Goal: Check status: Check status

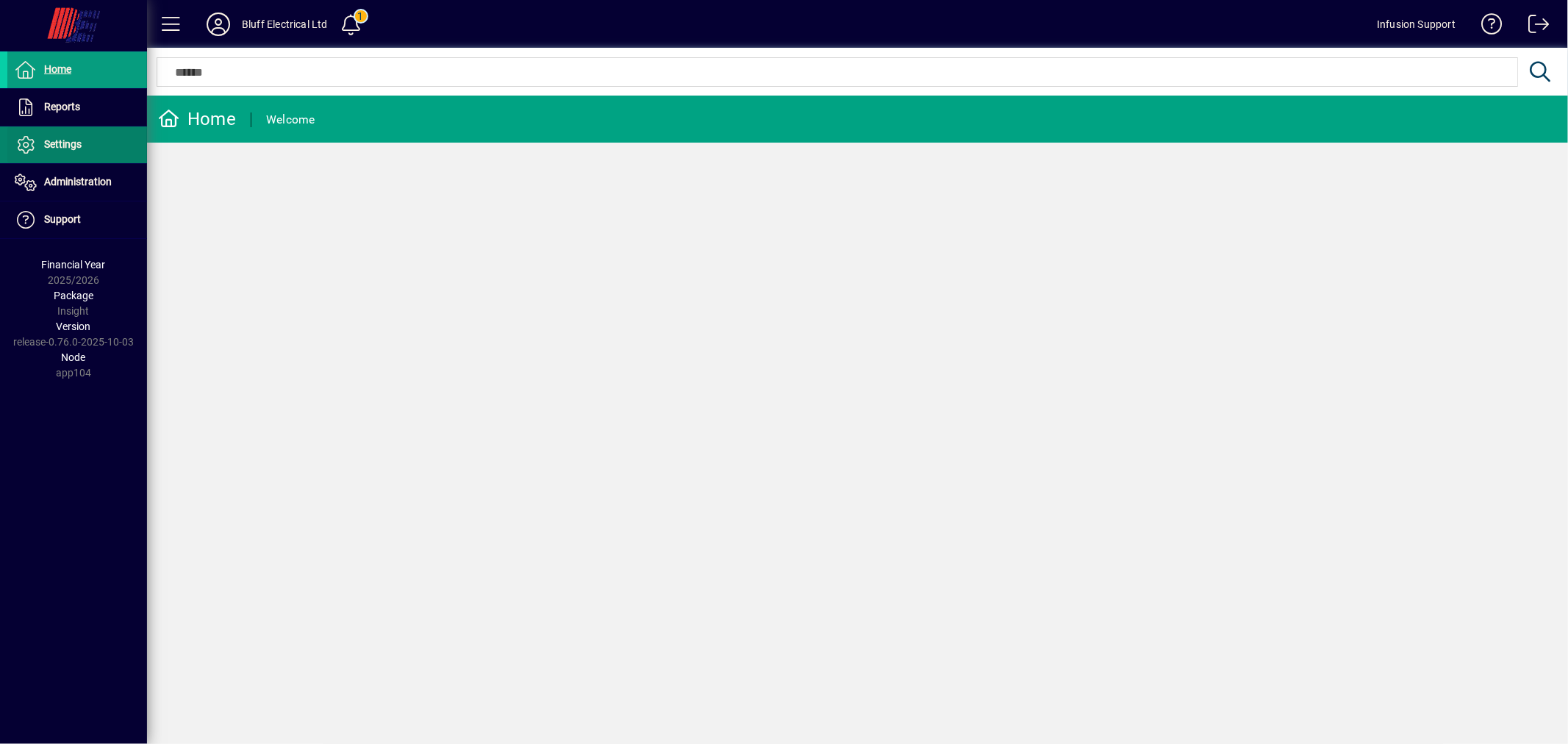
click at [61, 144] on span "Settings" at bounding box center [62, 143] width 37 height 12
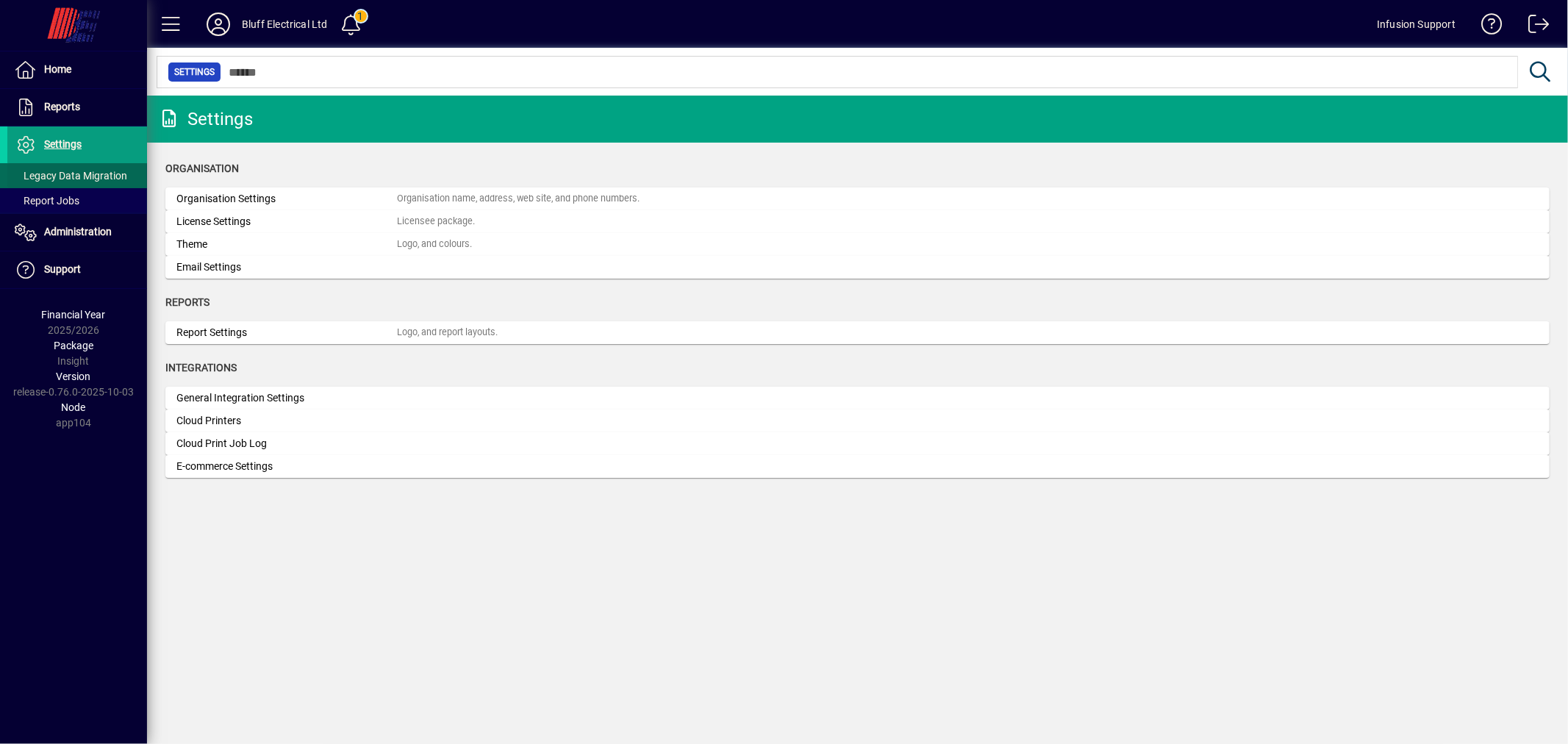
click at [69, 173] on span "Legacy Data Migration" at bounding box center [70, 175] width 112 height 12
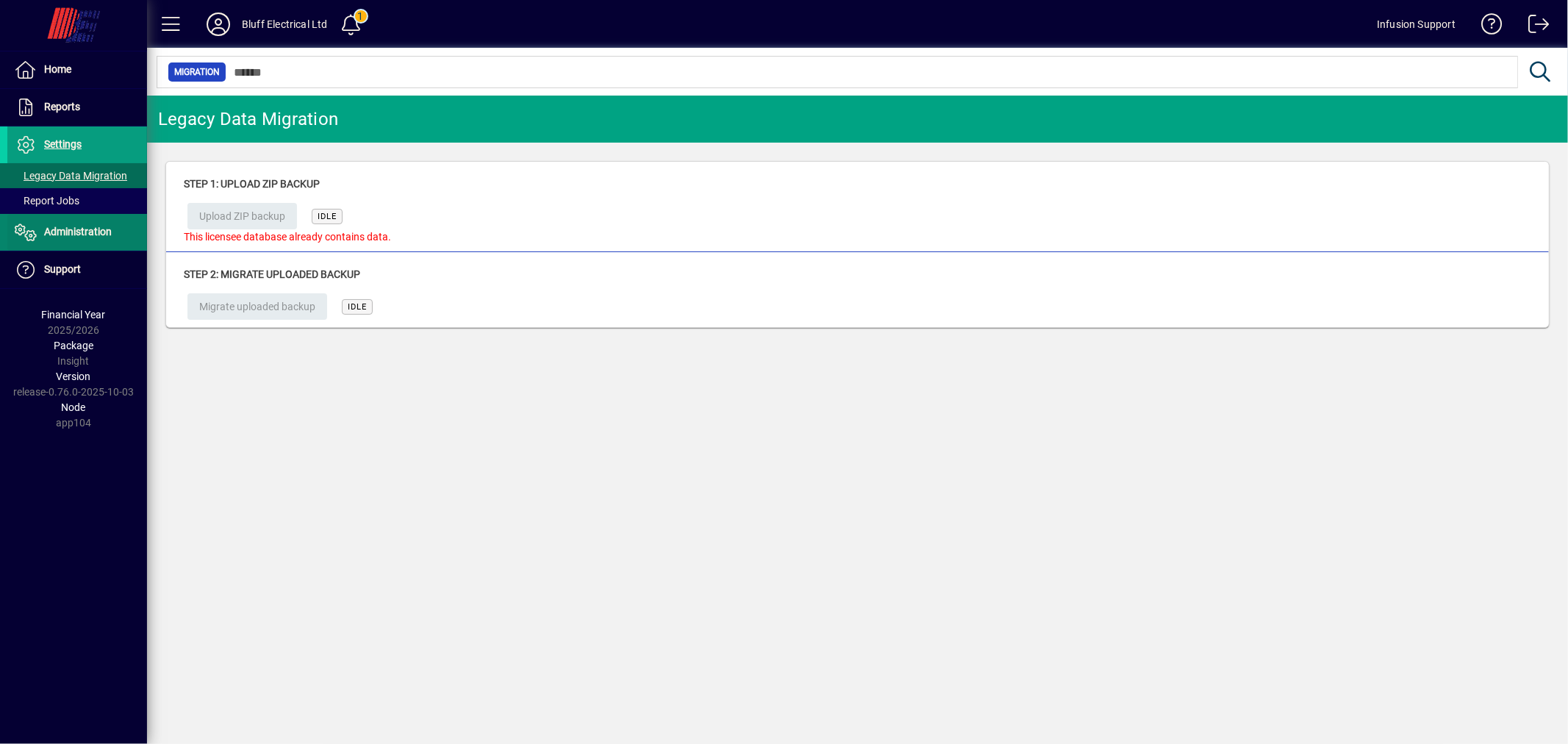
click at [75, 224] on span "Administration" at bounding box center [59, 232] width 104 height 17
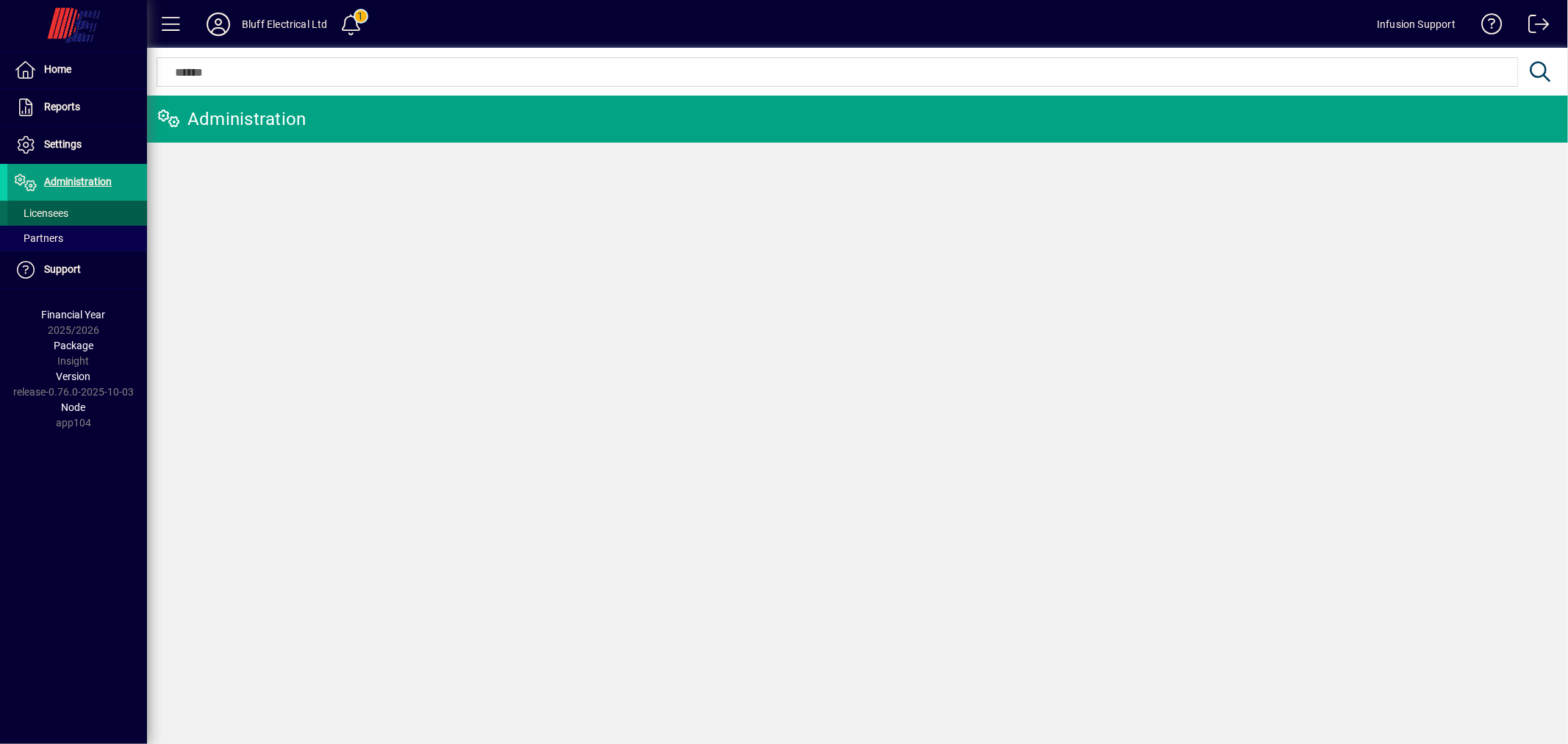
click at [76, 215] on span at bounding box center [77, 213] width 140 height 36
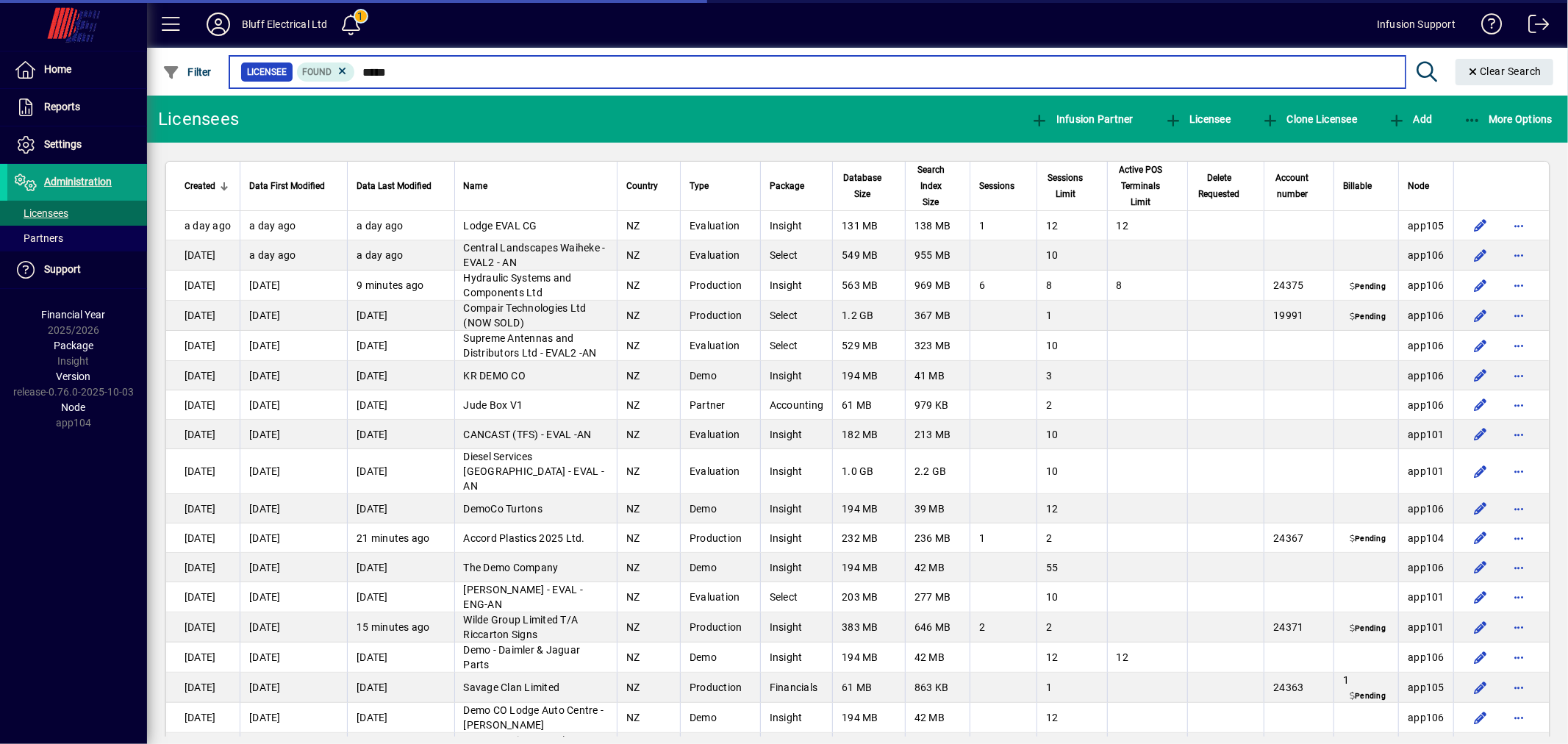
click at [449, 74] on input "*****" at bounding box center [874, 72] width 1038 height 21
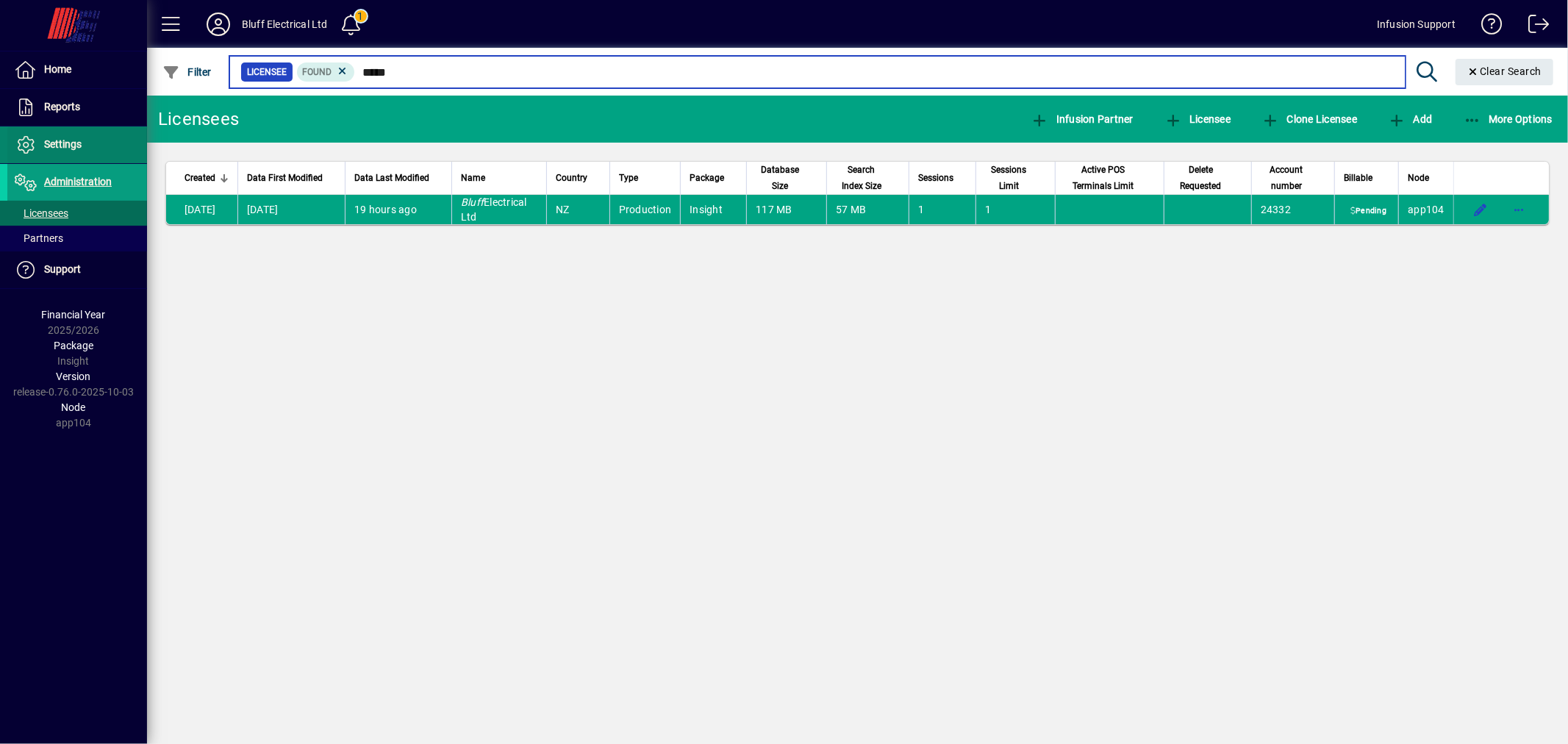
type input "*****"
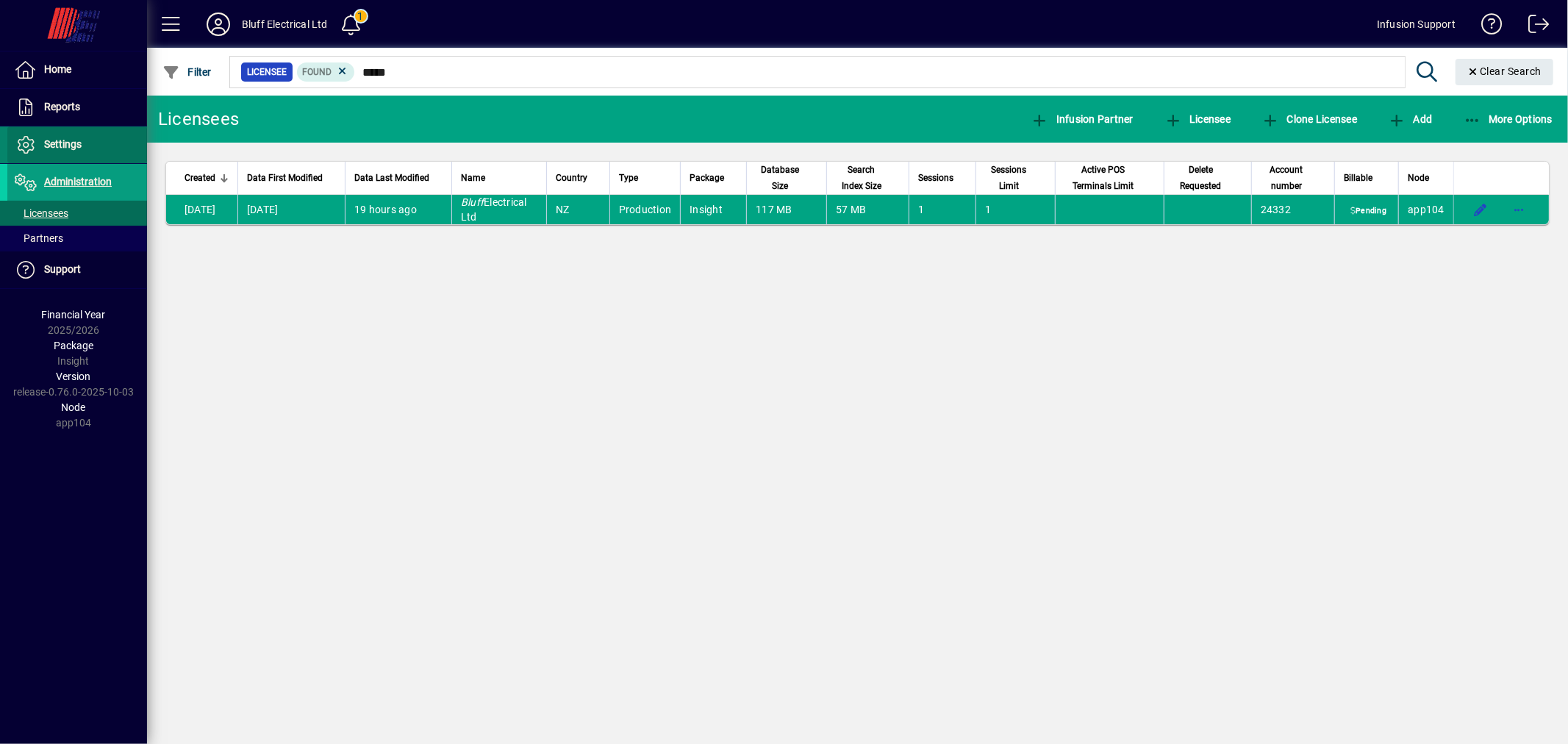
click at [83, 141] on span at bounding box center [77, 144] width 140 height 36
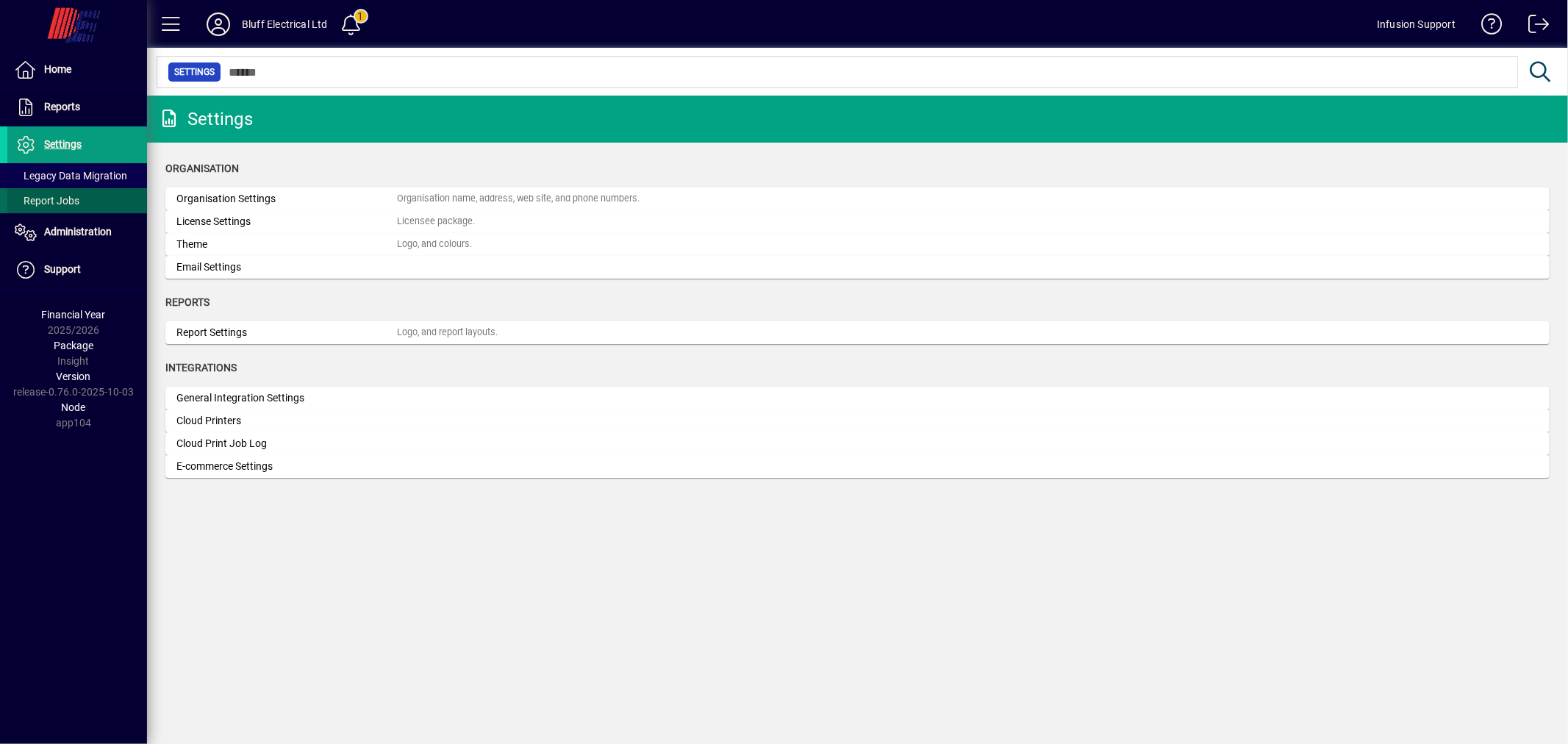
click at [69, 194] on span "Report Jobs" at bounding box center [47, 200] width 65 height 12
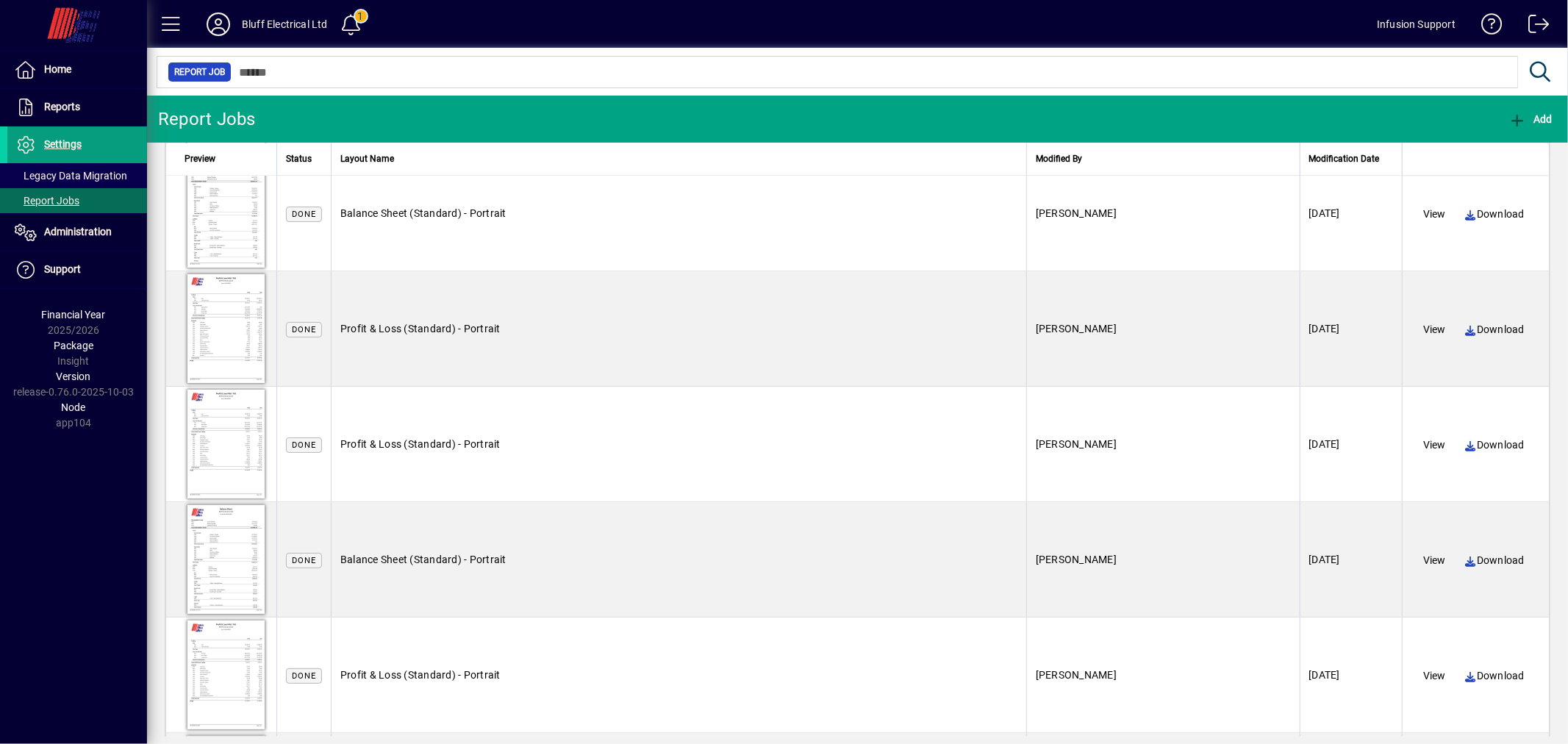
scroll to position [3040, 0]
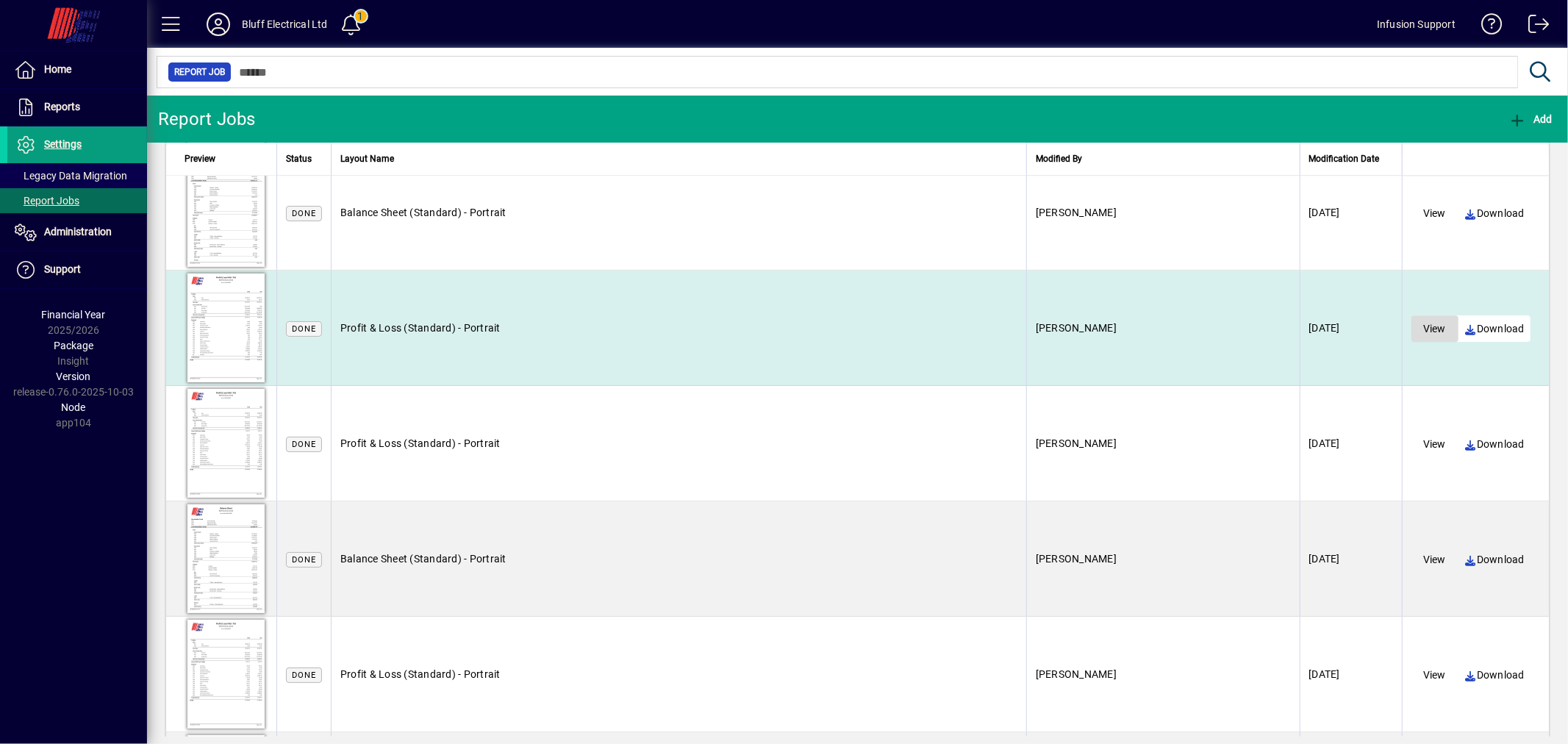
click at [1424, 330] on span "View" at bounding box center [1435, 329] width 23 height 15
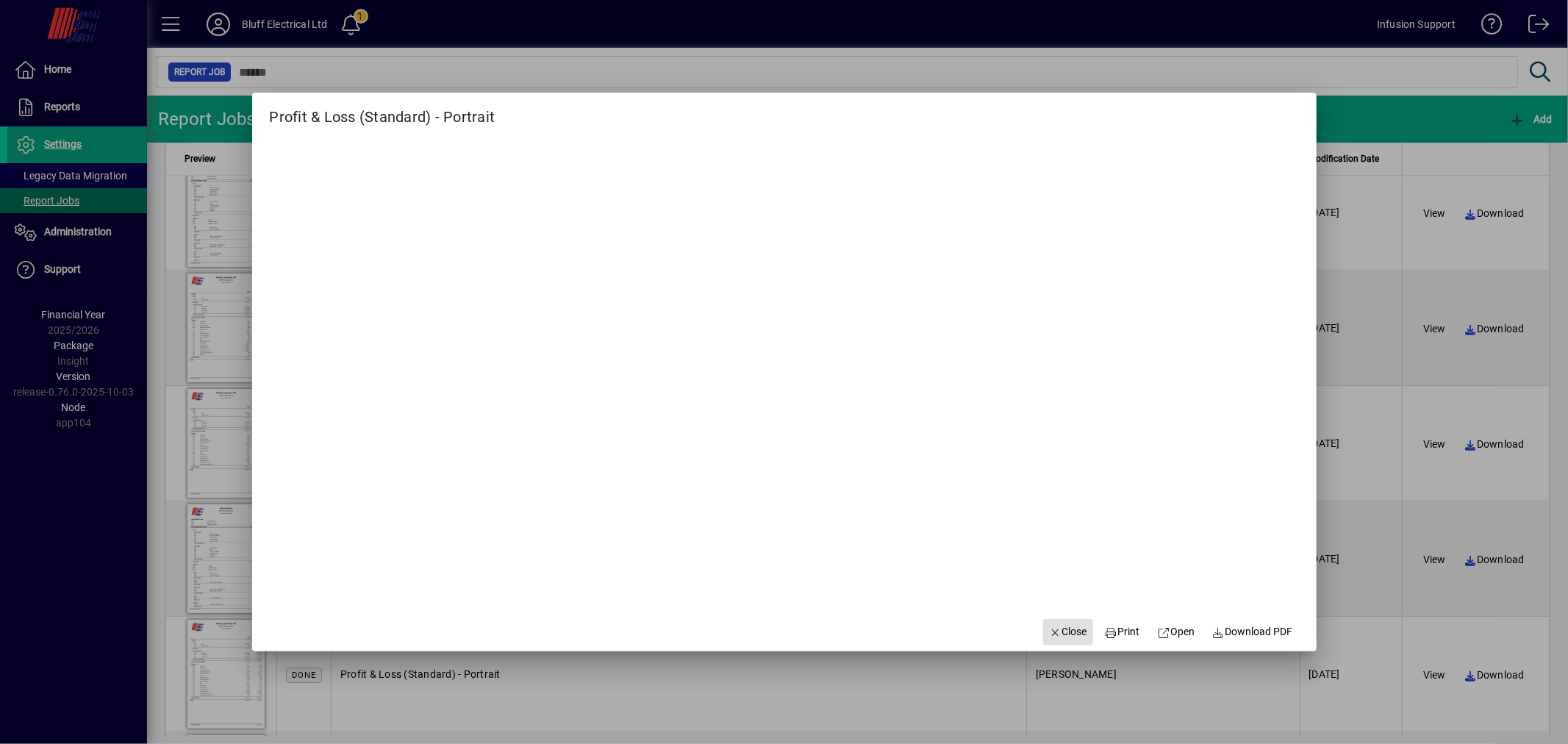
click at [1052, 623] on span "button" at bounding box center [1068, 632] width 50 height 36
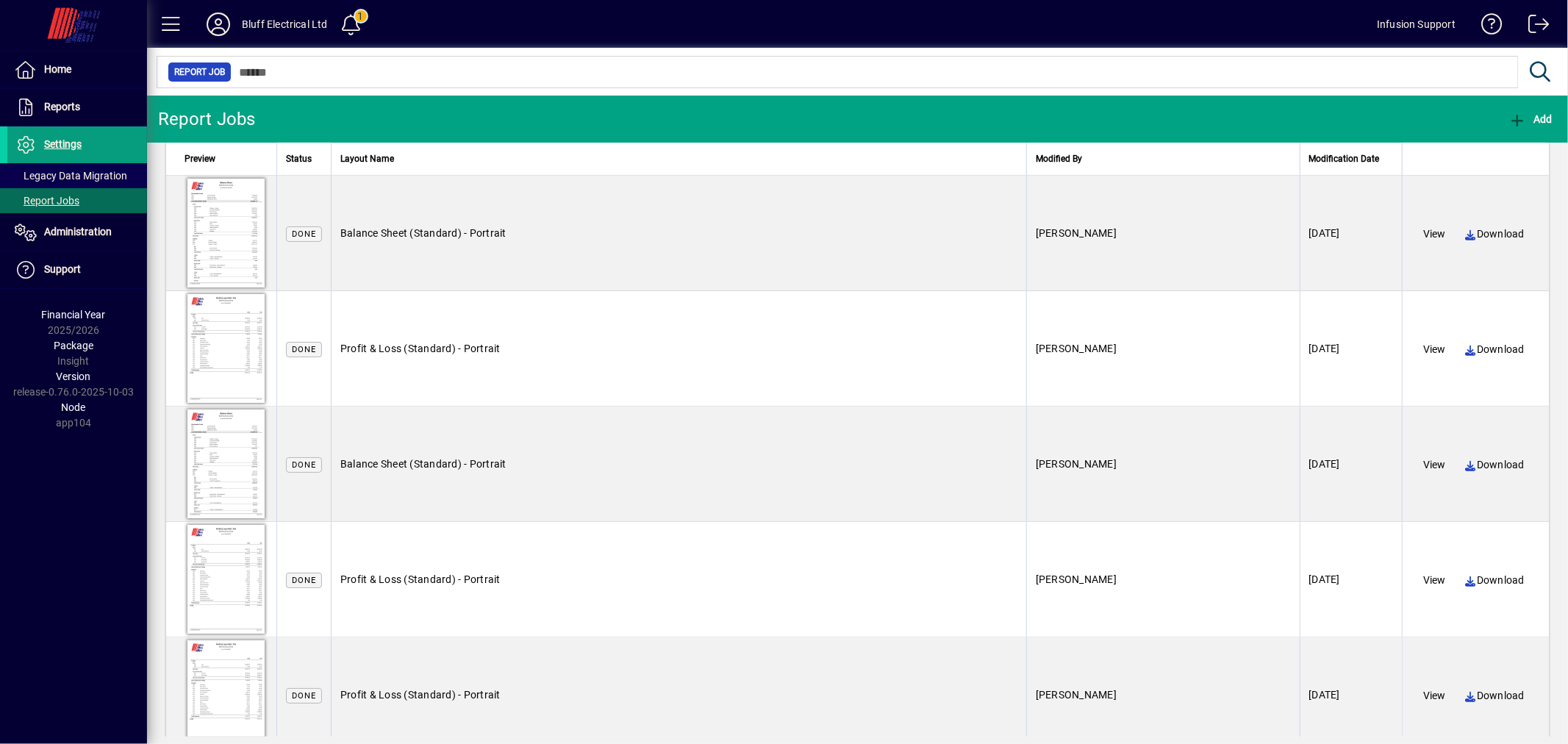
scroll to position [5289, 0]
